Goal: Transaction & Acquisition: Download file/media

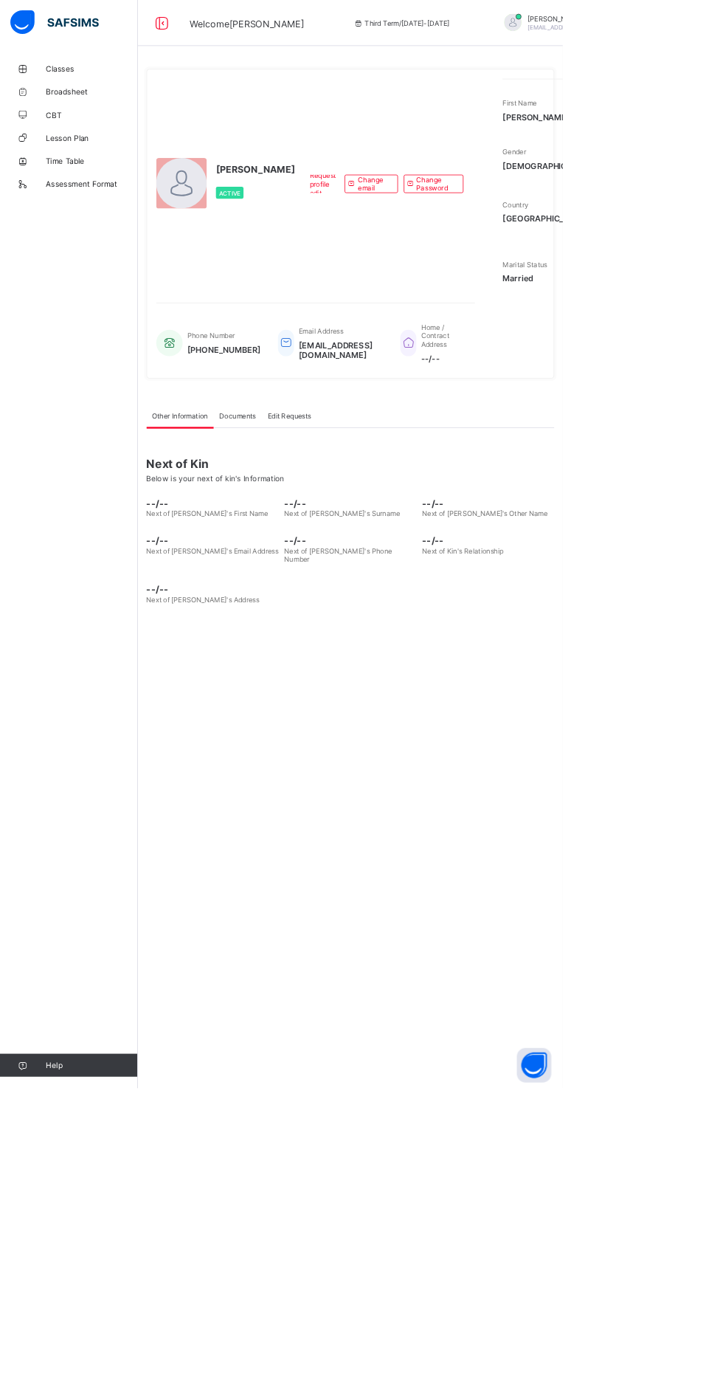
click at [116, 123] on span "Broadsheet" at bounding box center [118, 118] width 118 height 12
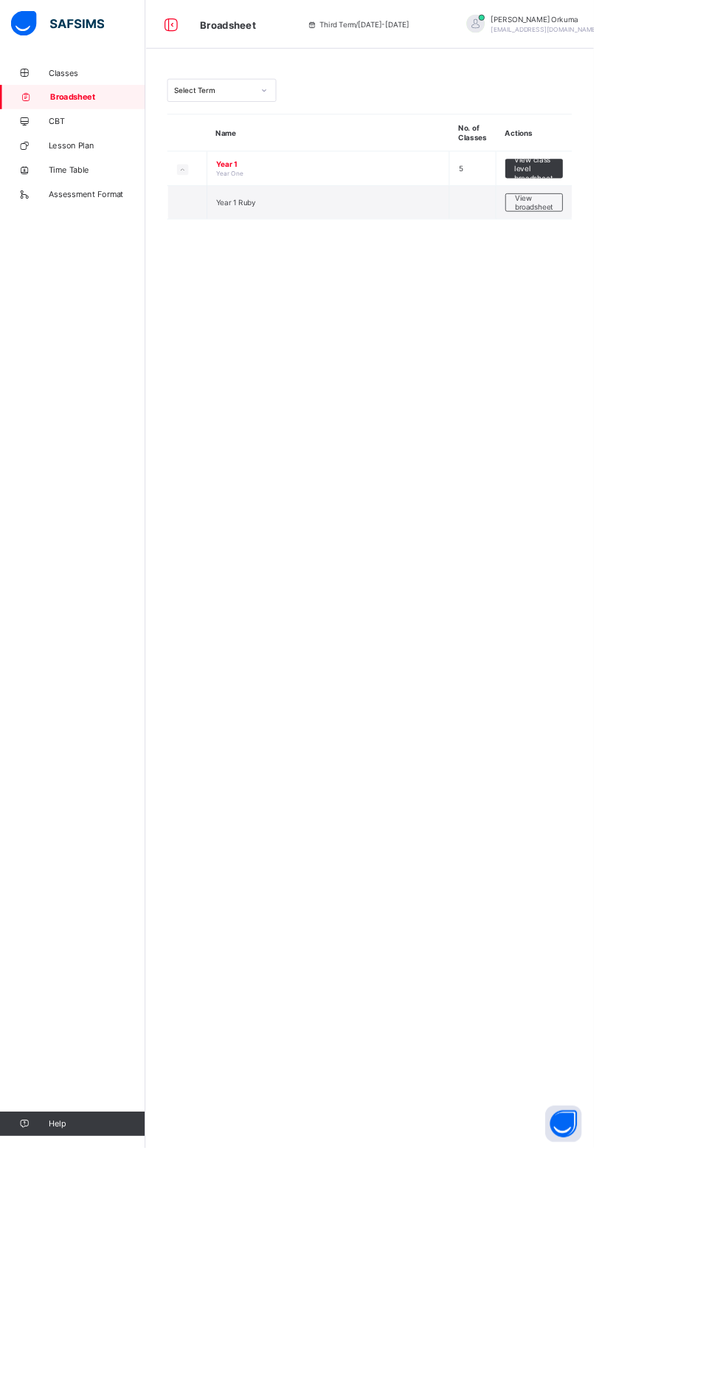
click at [660, 249] on span "View broadsheet" at bounding box center [650, 246] width 46 height 22
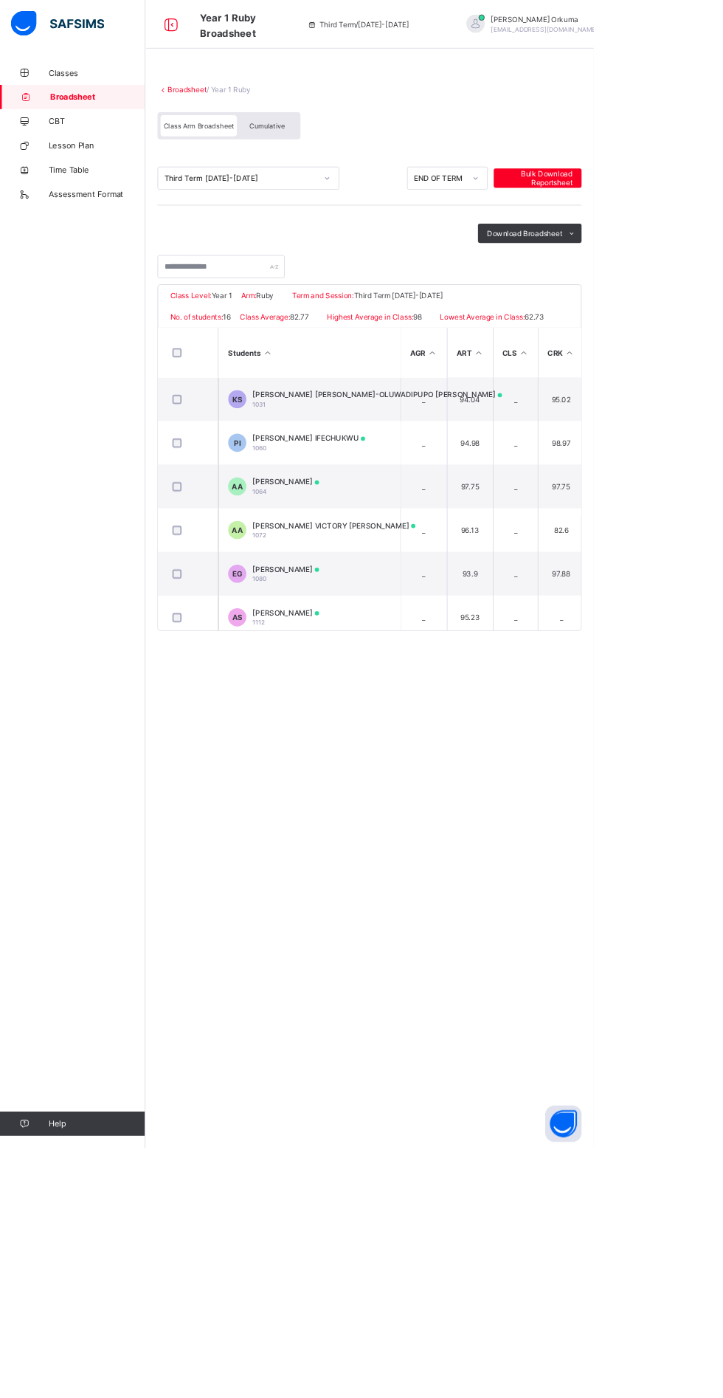
click at [624, 283] on span "Download Broadsheet" at bounding box center [639, 284] width 92 height 11
click at [0, 0] on ul "PDF Excel sheet" at bounding box center [0, 0] width 0 height 0
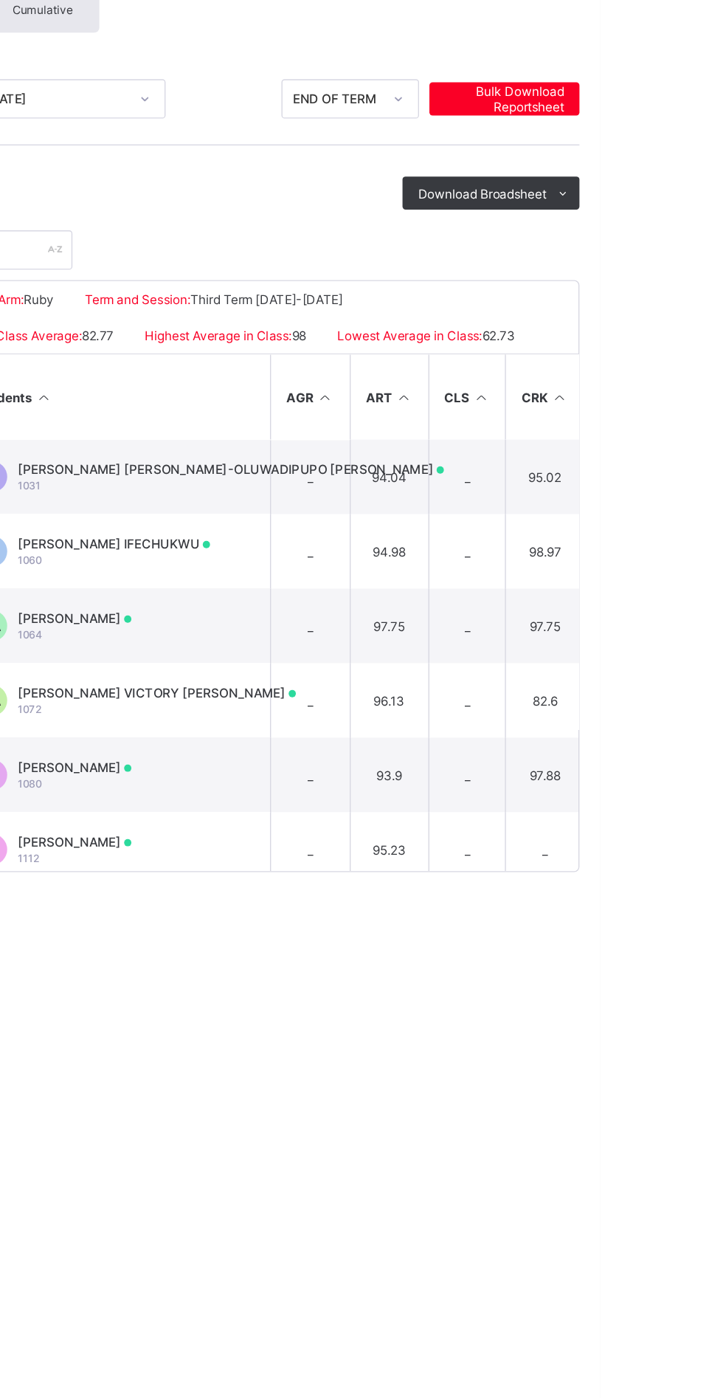
click at [0, 0] on ul "PDF Excel sheet" at bounding box center [0, 0] width 0 height 0
click at [0, 0] on li "PDF" at bounding box center [0, 0] width 0 height 0
